Goal: Task Accomplishment & Management: Manage account settings

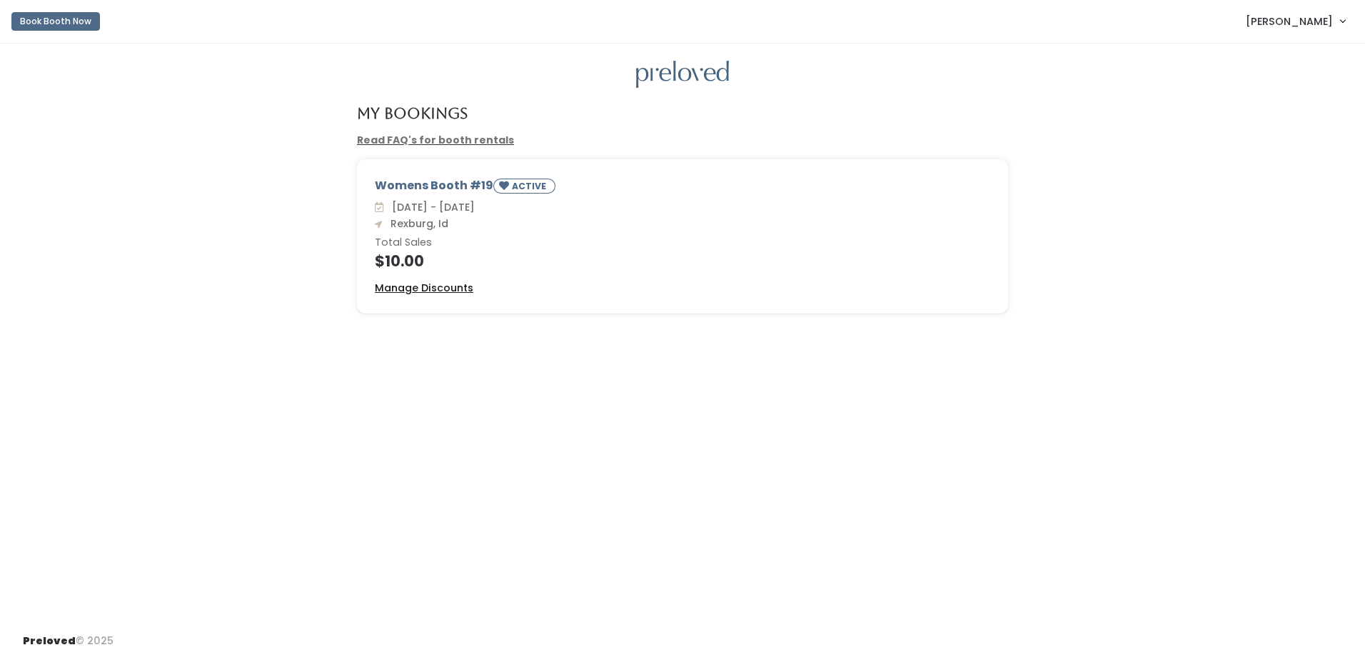
click at [431, 287] on u "Manage Discounts" at bounding box center [424, 288] width 99 height 14
